Goal: Information Seeking & Learning: Learn about a topic

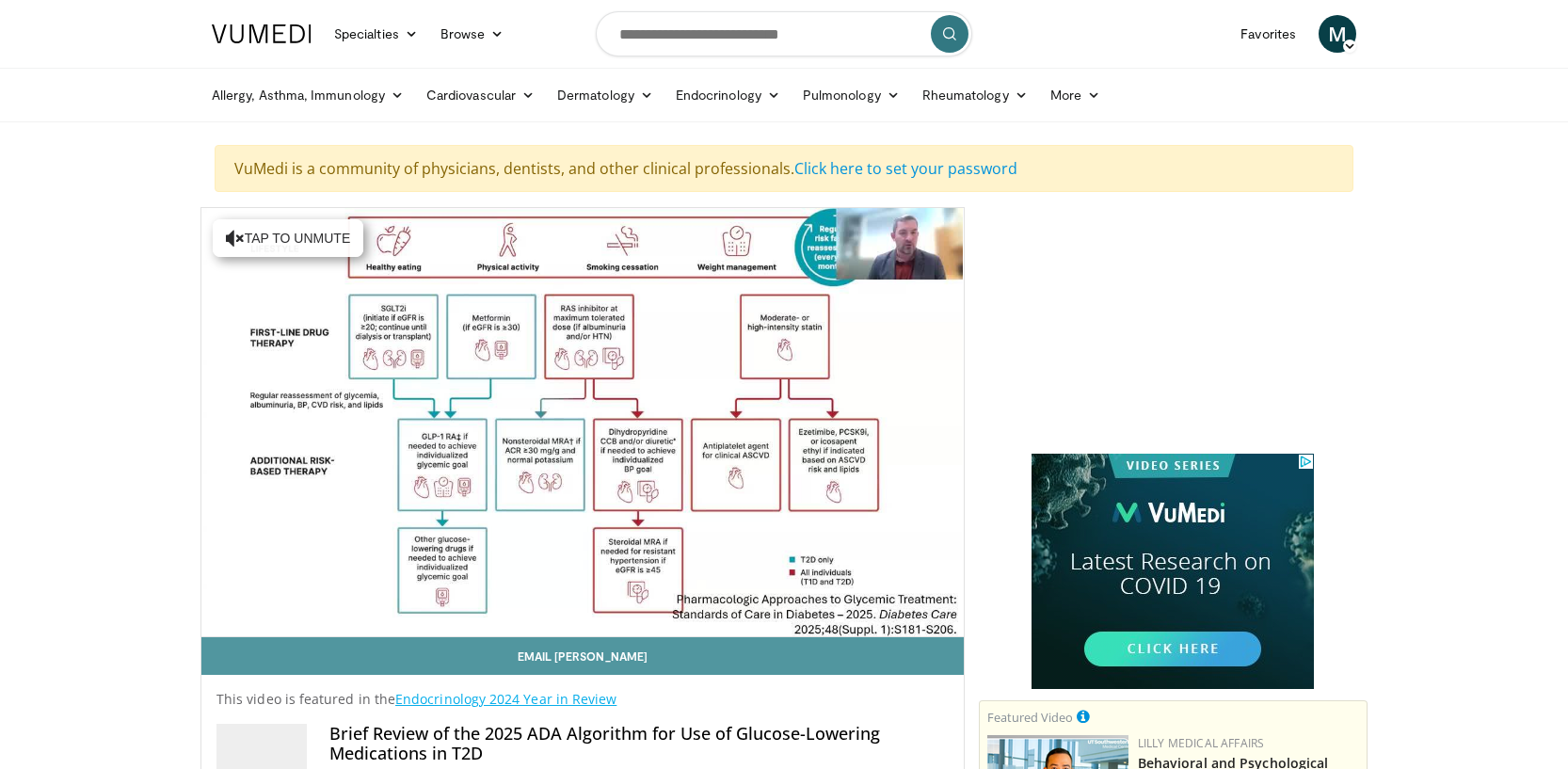
click at [231, 654] on link "Email [PERSON_NAME]" at bounding box center [582, 655] width 763 height 37
click at [215, 657] on link "Email [PERSON_NAME]" at bounding box center [582, 655] width 763 height 37
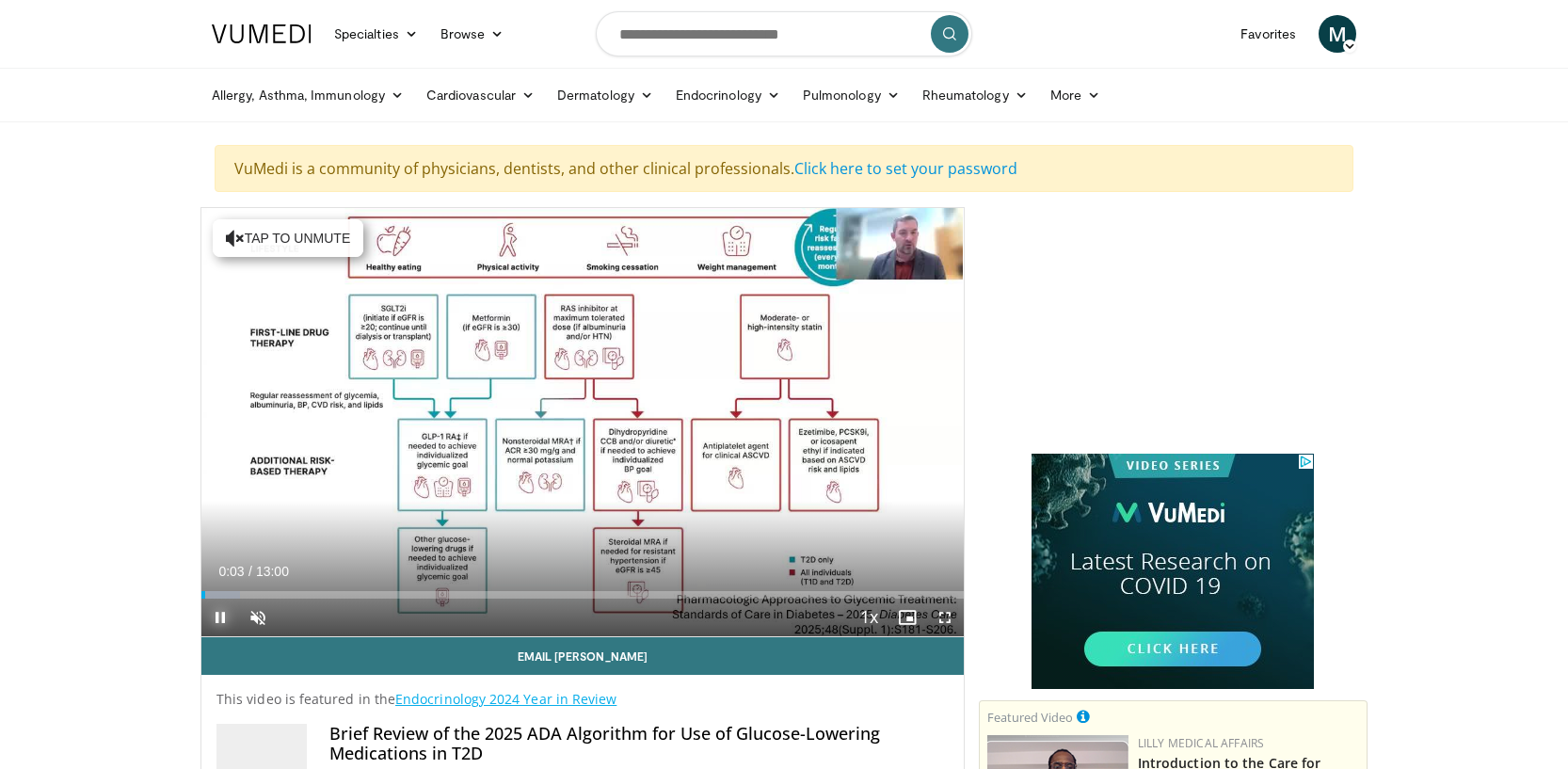
click at [218, 613] on span "Video Player" at bounding box center [220, 616] width 37 height 37
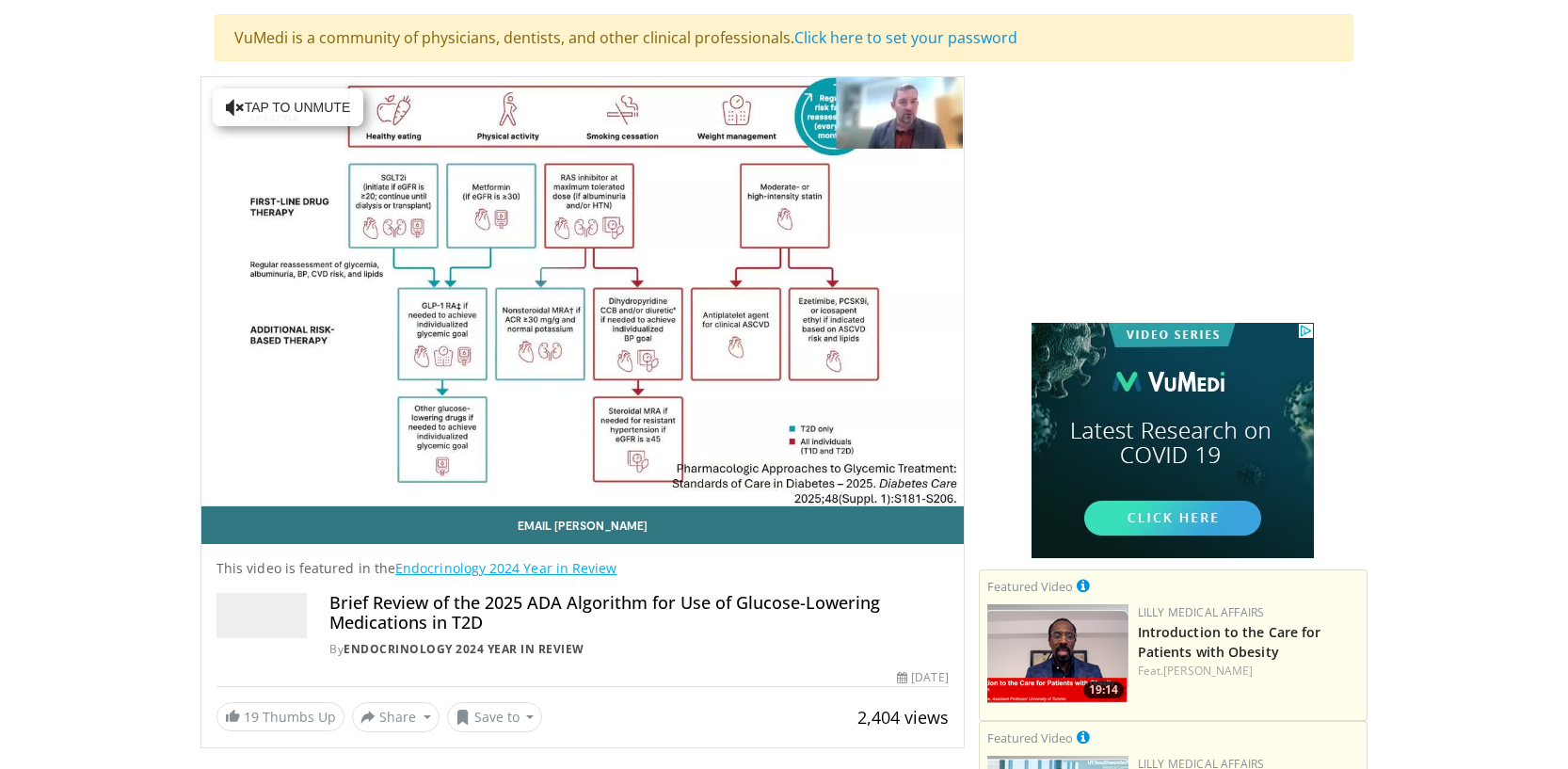
scroll to position [151, 0]
